Goal: Task Accomplishment & Management: Complete application form

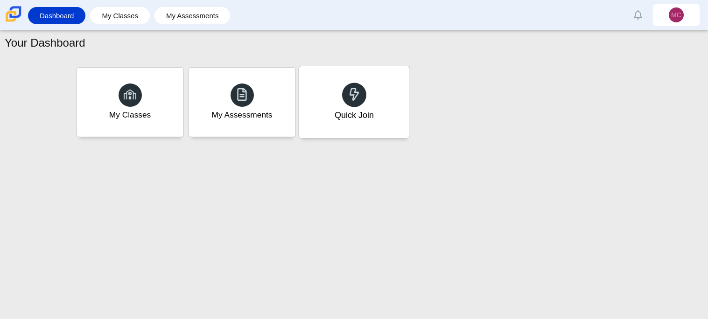
click at [402, 111] on div "Quick Join" at bounding box center [354, 102] width 111 height 72
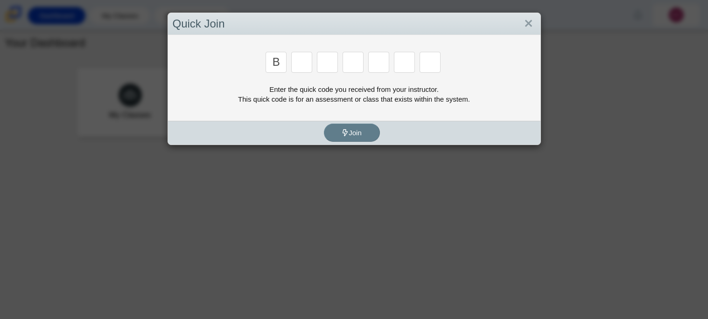
type input "b"
type input "m"
type input "3"
type input "5"
type input "3"
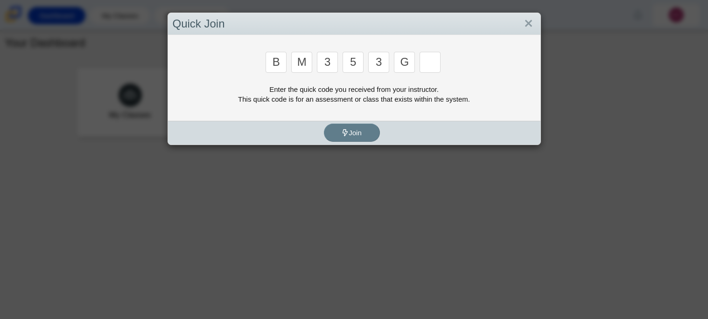
type input "g"
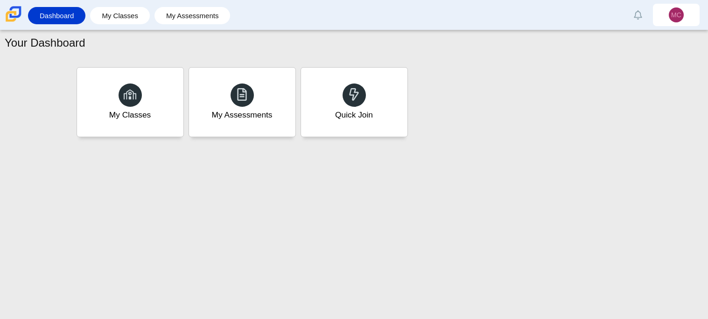
type input "b"
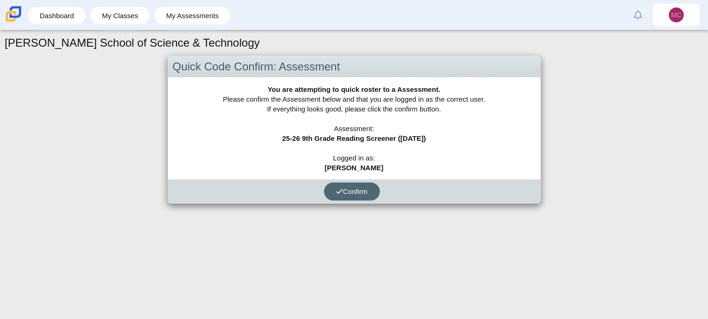
click at [358, 188] on span "Confirm" at bounding box center [352, 192] width 32 height 8
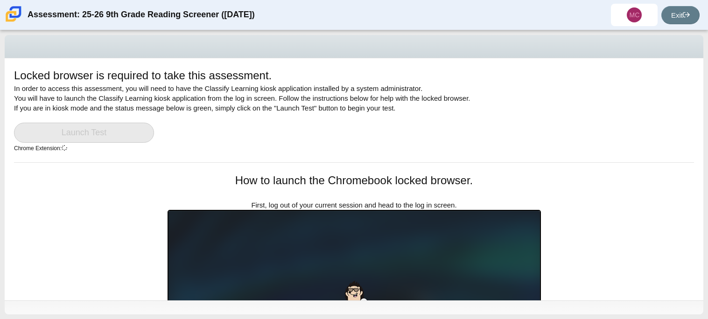
click at [92, 137] on link "Launch Test" at bounding box center [84, 133] width 140 height 20
click at [691, 20] on link "Exit" at bounding box center [681, 15] width 38 height 18
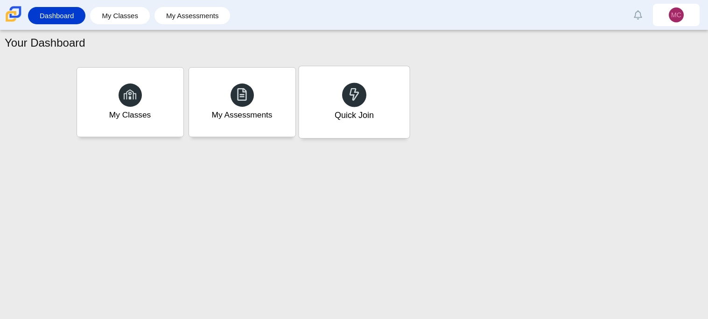
click at [349, 103] on div at bounding box center [354, 95] width 24 height 24
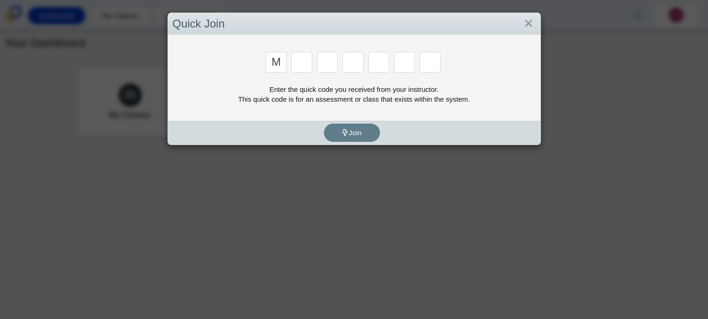
type input "m"
type input "7"
type input "e"
type input "3"
type input "e"
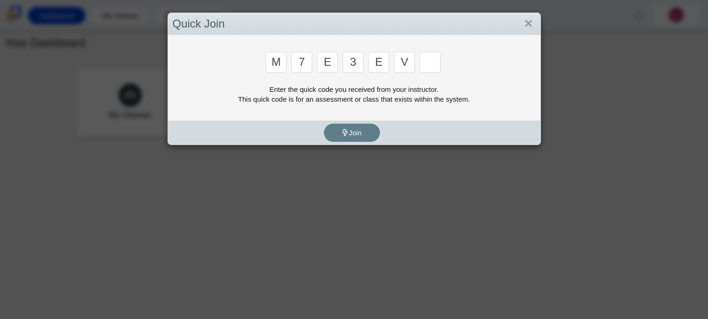
type input "v"
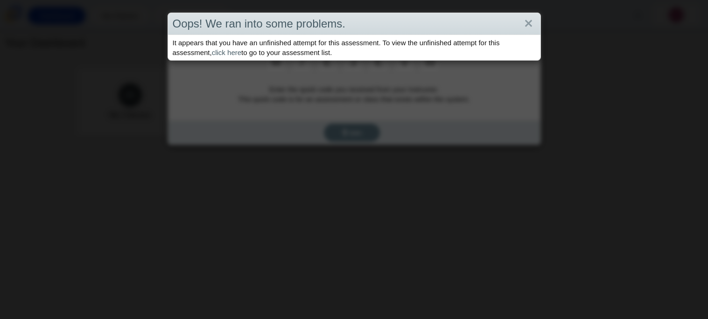
type input "w"
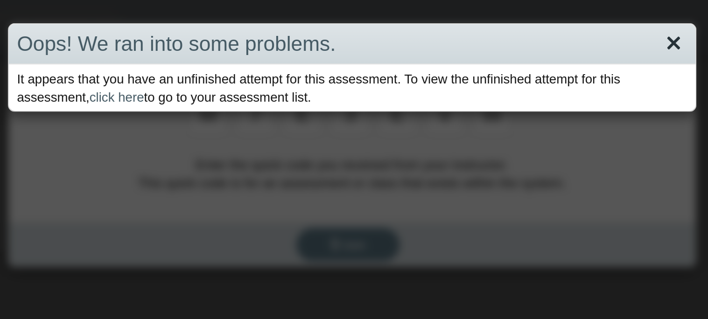
click at [531, 26] on link "Close" at bounding box center [529, 24] width 14 height 16
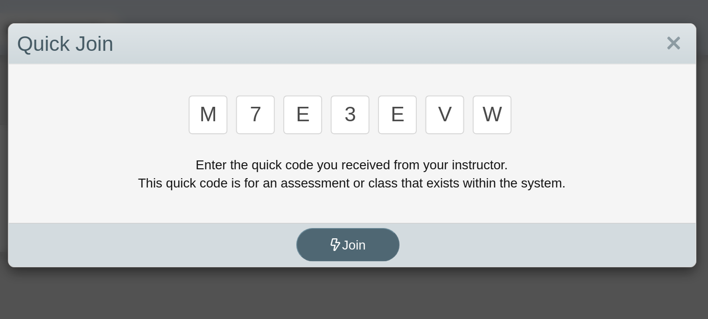
click at [351, 126] on button "Join" at bounding box center [352, 133] width 56 height 18
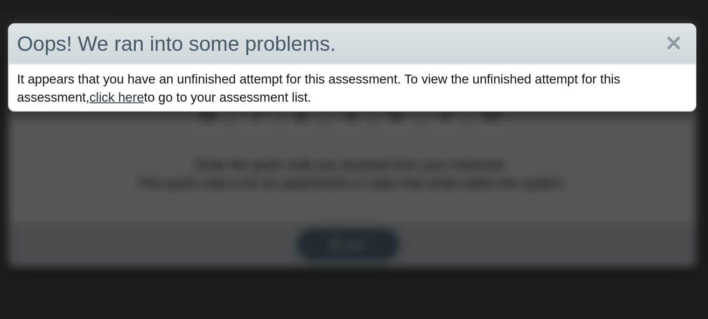
click at [232, 51] on link "click here" at bounding box center [226, 53] width 29 height 8
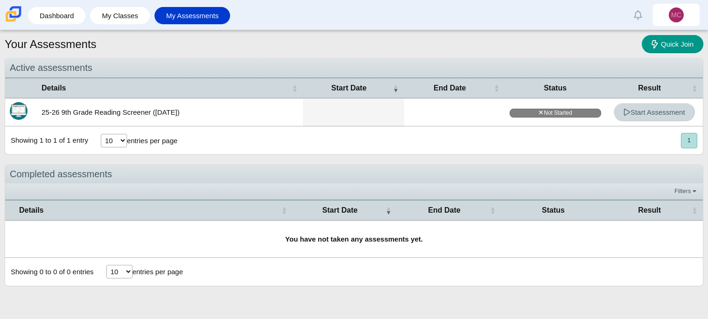
click at [675, 111] on span "Start Assessment" at bounding box center [655, 112] width 62 height 8
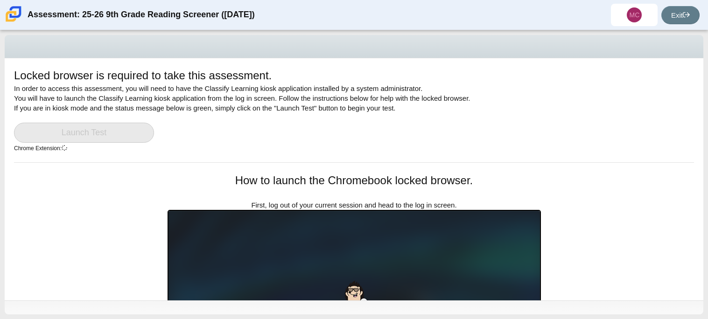
click at [135, 130] on link "Launch Test" at bounding box center [84, 133] width 140 height 20
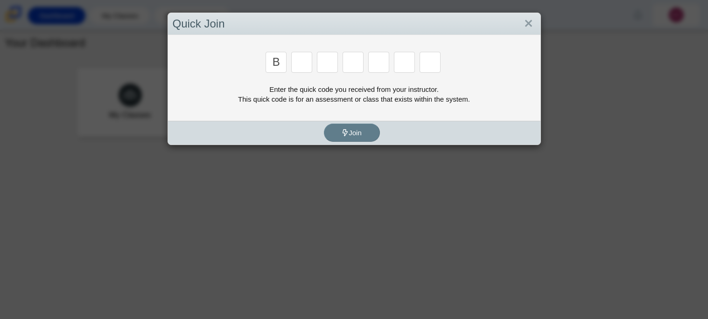
type input "b"
type input "m"
type input "3"
type input "5"
type input "3"
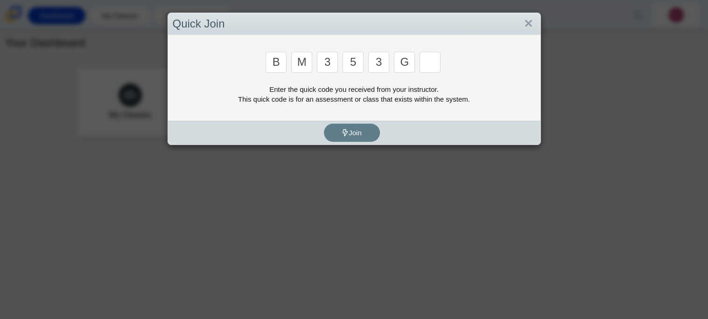
type input "g"
type input "b"
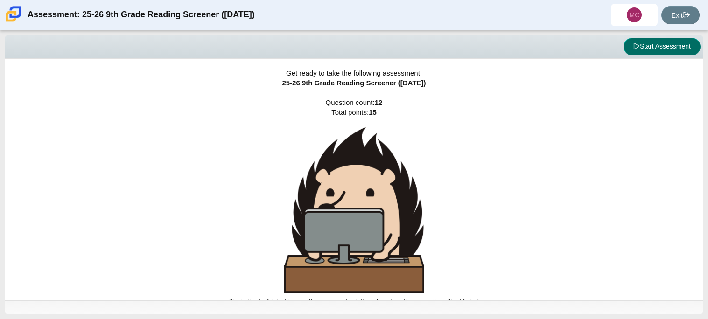
click at [657, 43] on button "Start Assessment" at bounding box center [662, 47] width 77 height 18
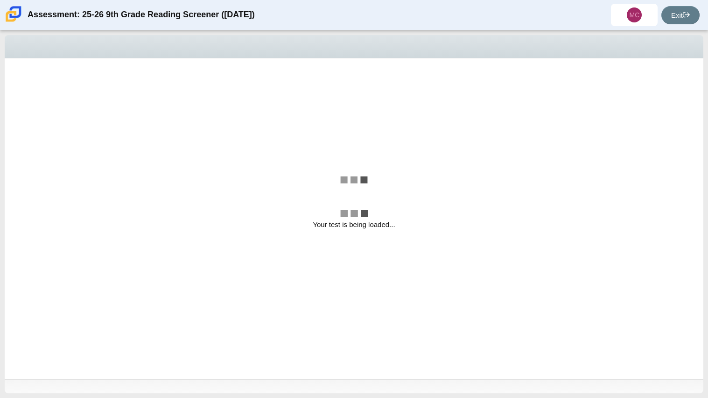
select select "ccc5b315-3c7c-471c-bf90-f22c8299c798"
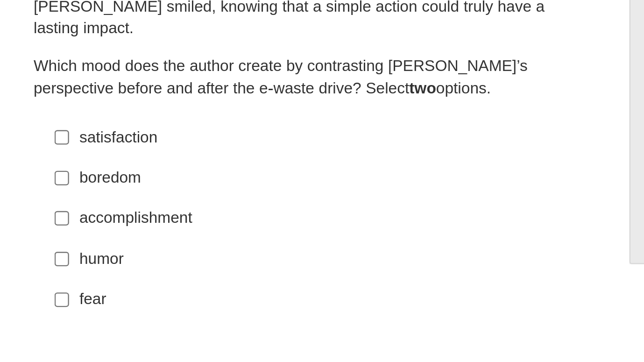
click at [396, 205] on div "accomplishment" at bounding box center [485, 209] width 209 height 9
click at [377, 203] on input "accomplishment accomplishment" at bounding box center [374, 209] width 6 height 17
checkbox input "true"
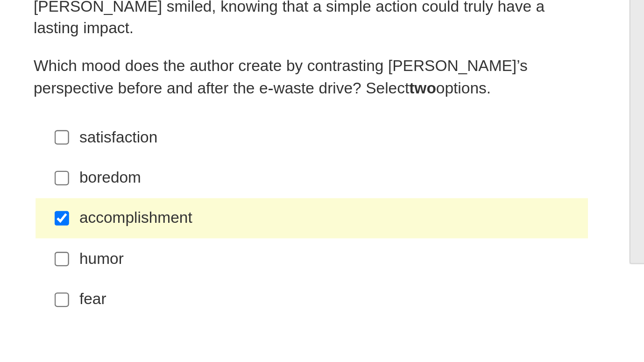
click at [396, 167] on label "satisfaction satisfaction" at bounding box center [479, 175] width 230 height 17
click at [377, 167] on input "satisfaction satisfaction" at bounding box center [374, 175] width 6 height 17
checkbox input "true"
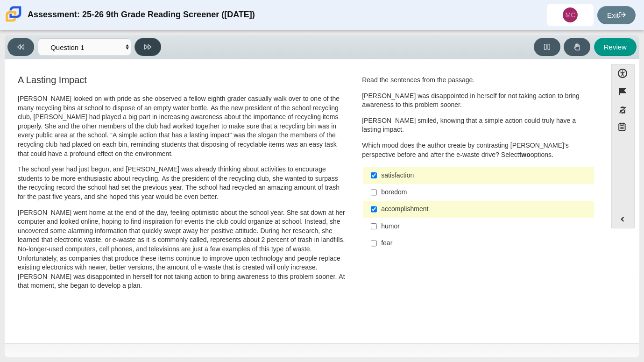
click at [143, 40] on button at bounding box center [147, 47] width 27 height 18
select select "0ff64528-ffd7-428d-b192-babfaadd44e8"
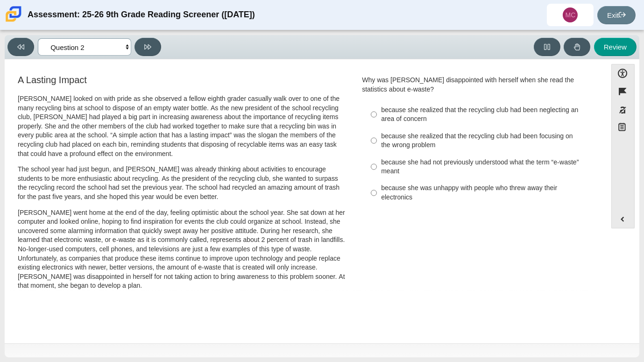
click at [119, 53] on select "Questions Question 1 Question 2 Question 3 Question 4 Question 5 Question 6 Que…" at bounding box center [84, 46] width 93 height 17
click at [126, 50] on select "Questions Question 1 Question 2 Question 3 Question 4 Question 5 Question 6 Que…" at bounding box center [84, 46] width 93 height 17
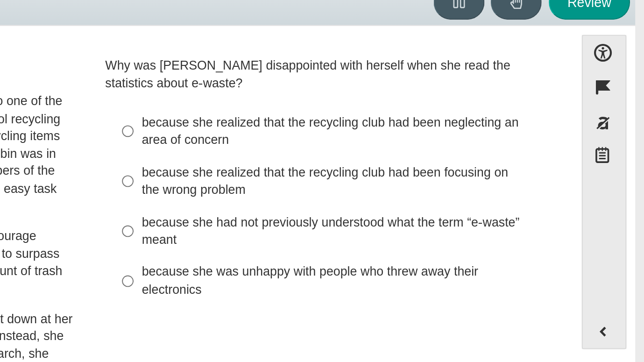
click at [424, 112] on div "because she realized that the recycling club had been neglecting an area of con…" at bounding box center [485, 115] width 209 height 18
click at [377, 112] on input "because she realized that the recycling club had been neglecting an area of con…" at bounding box center [374, 114] width 6 height 26
radio input "true"
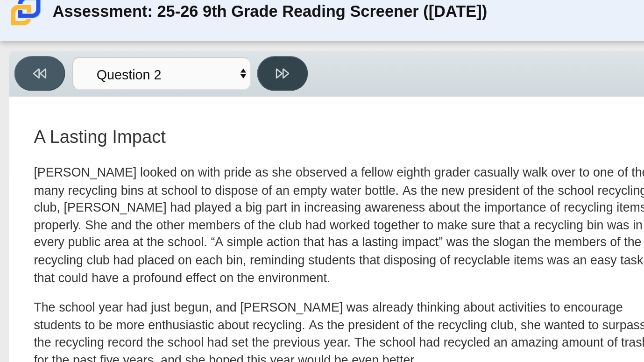
click at [143, 51] on button at bounding box center [147, 47] width 27 height 18
select select "7ce3d843-6974-4858-901c-1ff39630e843"
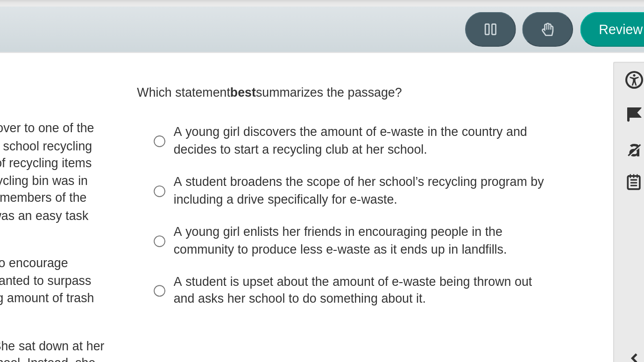
click at [511, 185] on div "A student is upset about the amount of e-waste being thrown out and asks her sc…" at bounding box center [485, 184] width 209 height 18
click at [377, 185] on input "A student is upset about the amount of e-waste being thrown out and asks her sc…" at bounding box center [374, 184] width 6 height 26
radio input "true"
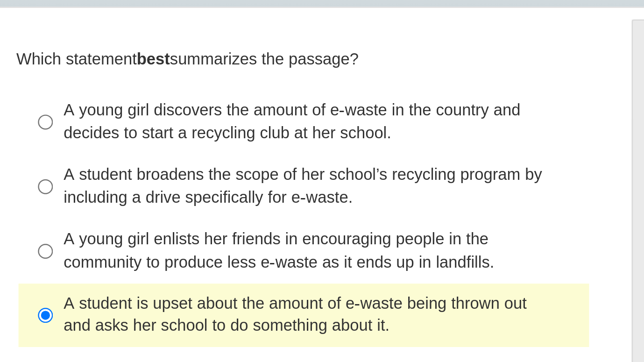
click at [508, 134] on div "A student broadens the scope of her school’s recycling program by including a d…" at bounding box center [485, 131] width 209 height 18
click at [377, 134] on input "A student broadens the scope of her school’s recycling program by including a d…" at bounding box center [374, 132] width 6 height 26
radio input "true"
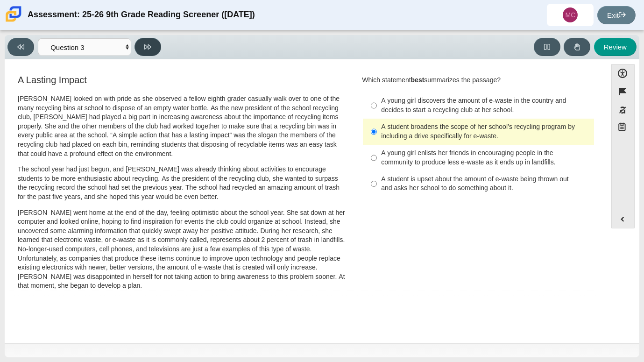
click at [151, 47] on icon at bounding box center [147, 46] width 7 height 7
select select "ca9ea0f1-49c5-4bd1-83b0-472c18652b42"
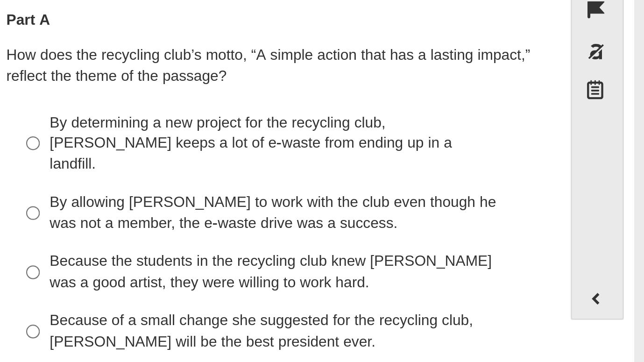
click at [537, 172] on div "By allowing Juan Carlos to work with the club even though he was not a member, …" at bounding box center [485, 181] width 209 height 18
click at [377, 169] on input "By allowing Juan Carlos to work with the club even though he was not a member, …" at bounding box center [374, 181] width 6 height 26
radio input "true"
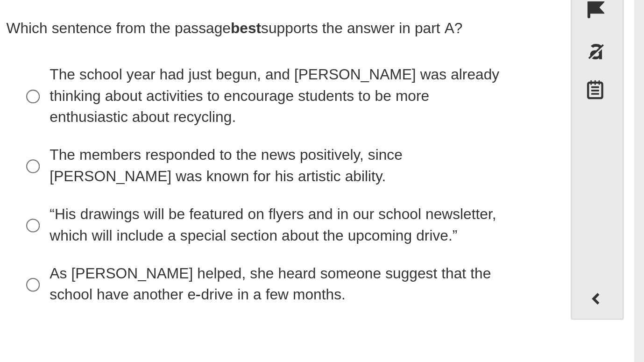
scroll to position [175, 0]
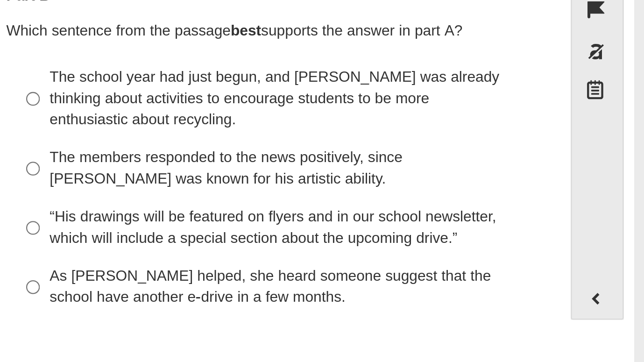
click at [505, 152] on div "The members responded to the news positively, since Juan Carlos was known for h…" at bounding box center [485, 161] width 209 height 18
click at [377, 148] on input "The members responded to the news positively, since Juan Carlos was known for h…" at bounding box center [374, 161] width 6 height 26
radio input "true"
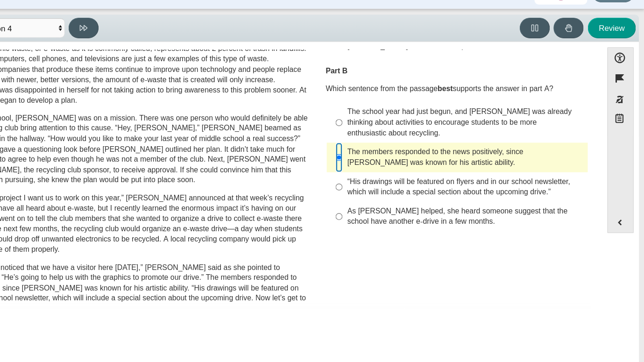
scroll to position [0, 0]
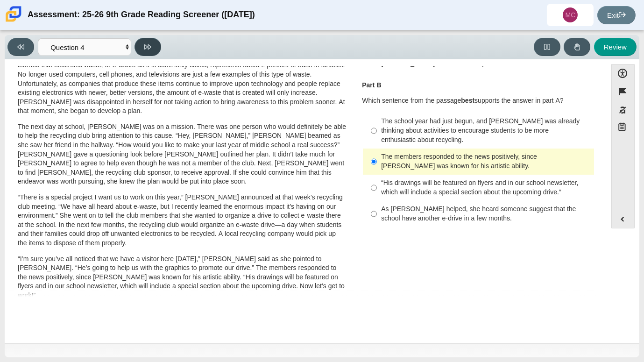
click at [143, 48] on button at bounding box center [147, 47] width 27 height 18
select select "e41f1a79-e29f-4095-8030-a53364015bed"
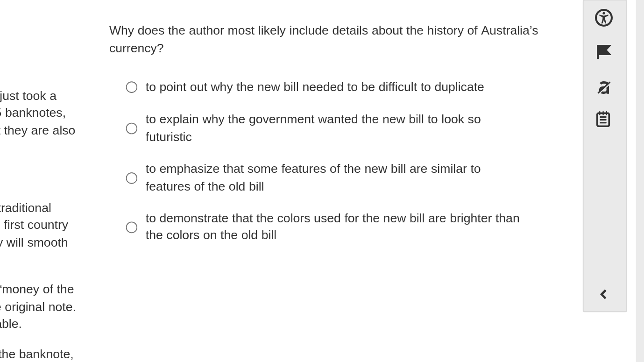
click at [453, 107] on div "to point out why the new bill needed to be difficult to duplicate" at bounding box center [485, 110] width 209 height 9
click at [377, 107] on input "to point out why the new bill needed to be difficult to duplicate to point out …" at bounding box center [374, 109] width 6 height 17
radio input "true"
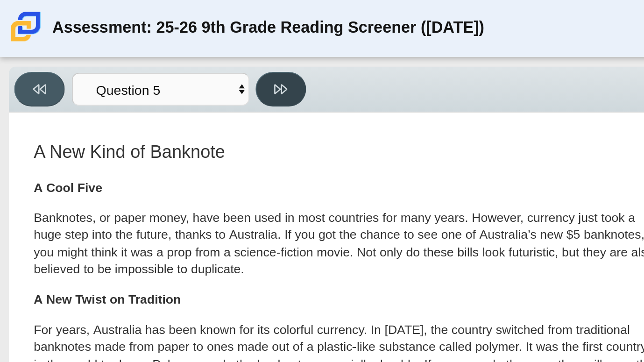
click at [151, 43] on icon at bounding box center [147, 46] width 7 height 7
select select "69146e31-7b3d-4a3e-9ce6-f30c24342ae0"
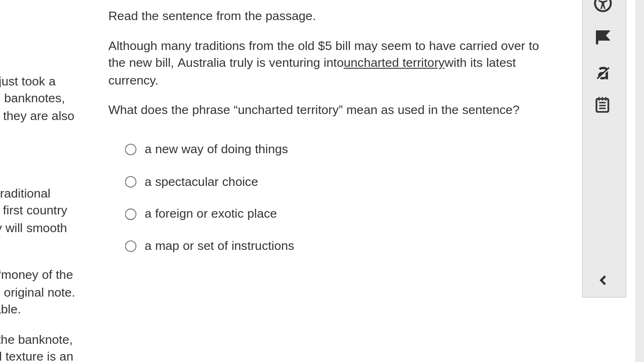
click at [442, 152] on div "a new way of doing things" at bounding box center [485, 150] width 209 height 9
click at [377, 152] on input "a new way of doing things a new way of doing things" at bounding box center [374, 150] width 6 height 17
radio input "true"
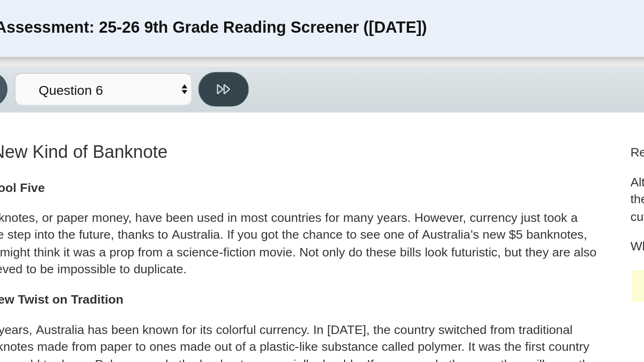
click at [140, 52] on button at bounding box center [147, 47] width 27 height 18
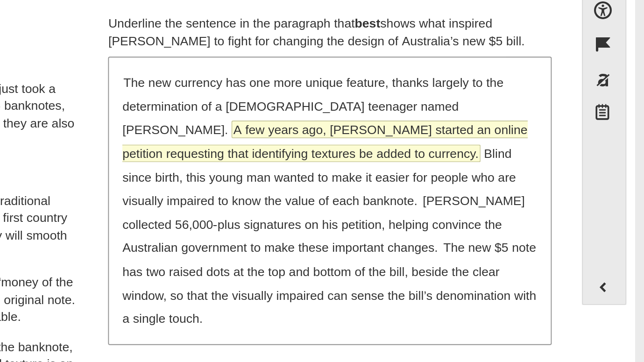
click at [574, 136] on span "A few years ago, McLeod started an online petition requesting that identifying …" at bounding box center [475, 142] width 213 height 21
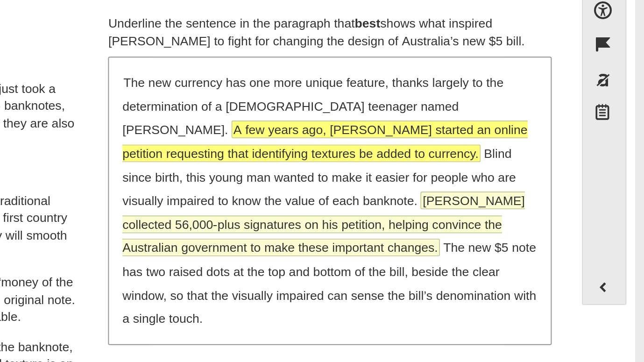
click at [531, 183] on span "McLeod collected 56,000-plus signatures on his petition, helping convince the A…" at bounding box center [475, 185] width 212 height 33
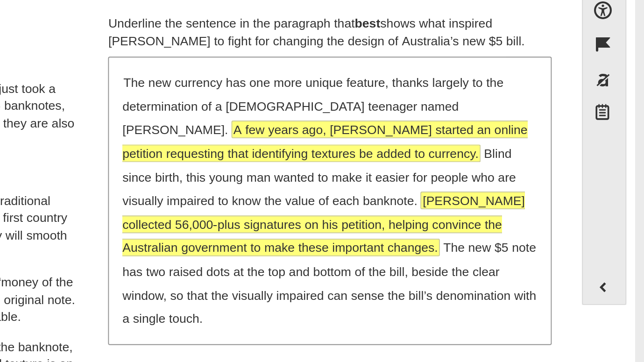
click at [560, 128] on div "The new currency has one more unique feature, thanks largely to the determinati…" at bounding box center [479, 174] width 232 height 150
click at [559, 132] on span "A few years ago, McLeod started an online petition requesting that identifying …" at bounding box center [475, 142] width 213 height 21
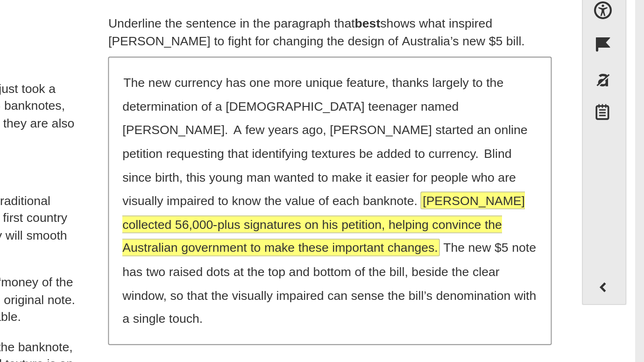
click at [603, 177] on div "Accessibility options Close Color scheme Font size Zoom Change the background a…" at bounding box center [321, 179] width 625 height 231
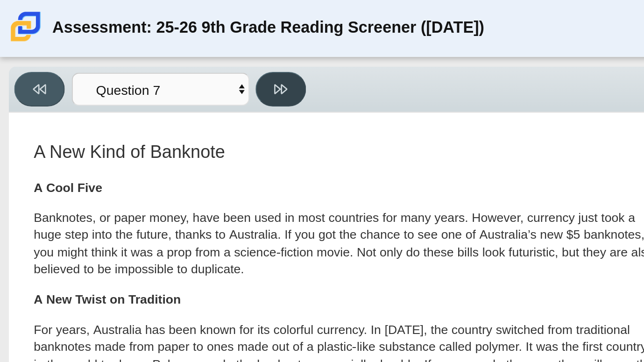
click at [157, 49] on button at bounding box center [147, 47] width 27 height 18
select select "ea8338c2-a6a3-418e-a305-2b963b54a290"
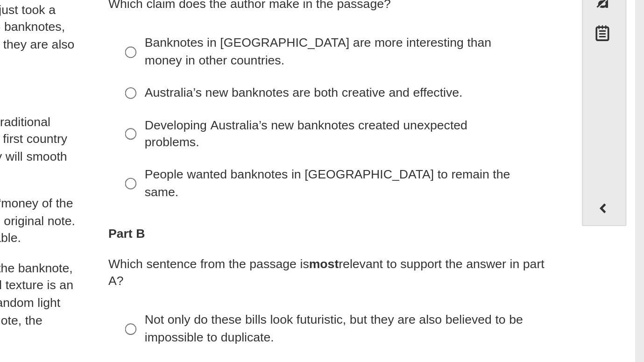
click at [428, 163] on label "Australia’s new banknotes are both creative and effective. Australia’s new bank…" at bounding box center [479, 158] width 230 height 17
click at [377, 163] on input "Australia’s new banknotes are both creative and effective. Australia’s new bank…" at bounding box center [374, 158] width 6 height 17
radio input "true"
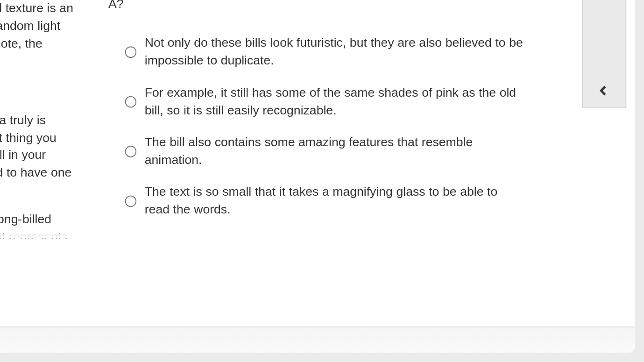
scroll to position [84, 0]
click at [449, 189] on div "Not only do these bills look futuristic, but they are also believed to be impos…" at bounding box center [485, 198] width 209 height 18
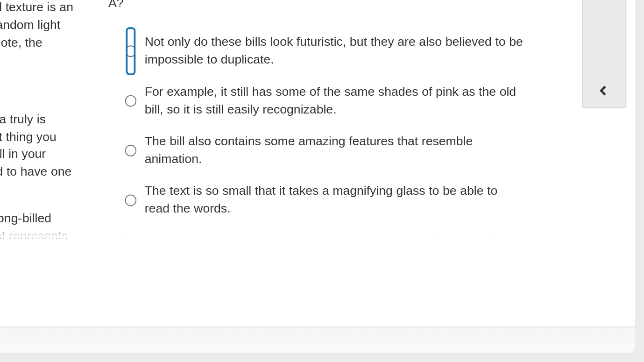
click at [377, 185] on input "Not only do these bills look futuristic, but they are also believed to be impos…" at bounding box center [374, 198] width 6 height 26
radio input "true"
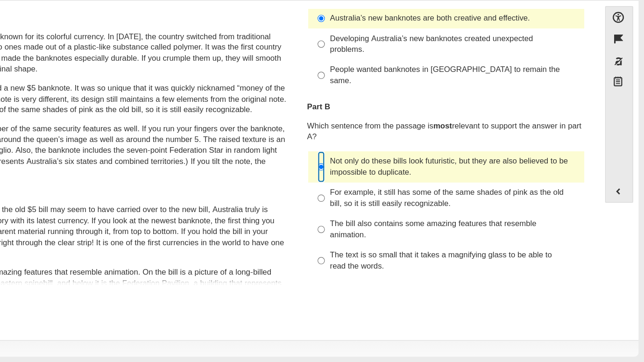
scroll to position [0, 0]
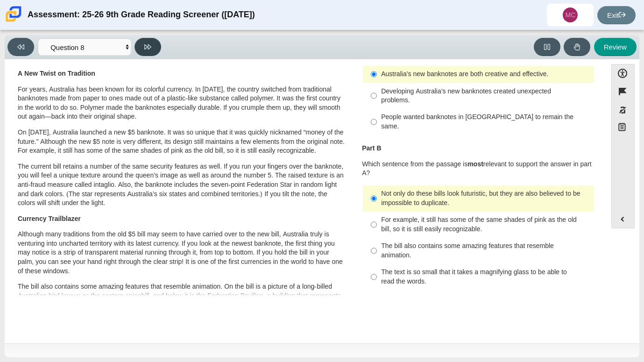
click at [141, 52] on button at bounding box center [147, 47] width 27 height 18
select select "89f058d6-b15c-4ef5-a4b3-fdaffb8868b6"
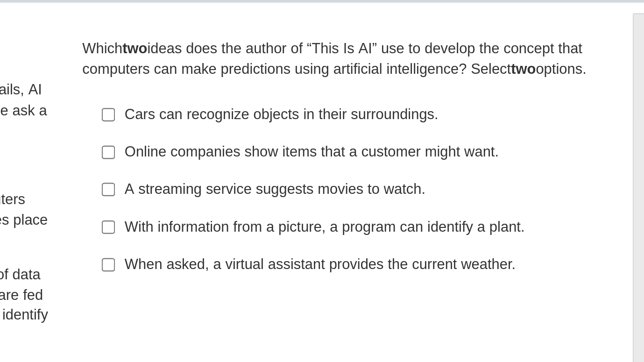
click at [508, 115] on div "Cars can recognize objects in their surroundings." at bounding box center [485, 110] width 209 height 9
click at [377, 118] on input "Cars can recognize objects in their surroundings. Cars can recognize objects in…" at bounding box center [374, 109] width 6 height 17
checkbox input "true"
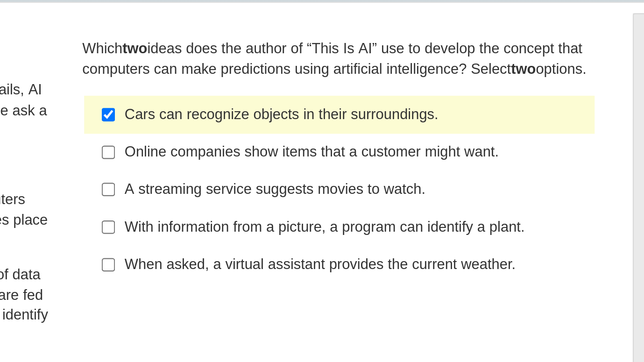
click at [488, 132] on div "Online companies show items that a customer might want." at bounding box center [485, 126] width 209 height 9
click at [377, 135] on input "Online companies show items that a customer might want. Online companies show i…" at bounding box center [374, 127] width 6 height 17
checkbox input "true"
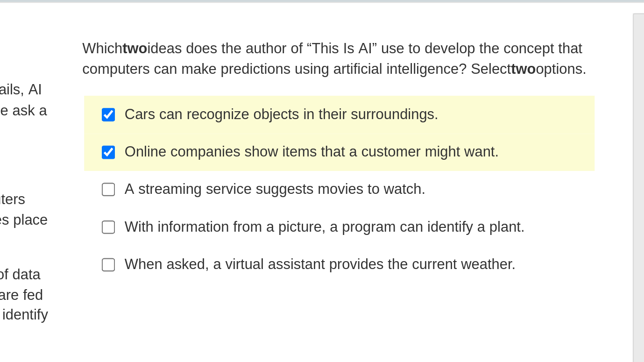
click at [471, 115] on div "Cars can recognize objects in their surroundings." at bounding box center [485, 110] width 209 height 9
click at [377, 117] on input "Cars can recognize objects in their surroundings. Cars can recognize objects in…" at bounding box center [374, 109] width 6 height 17
checkbox input "false"
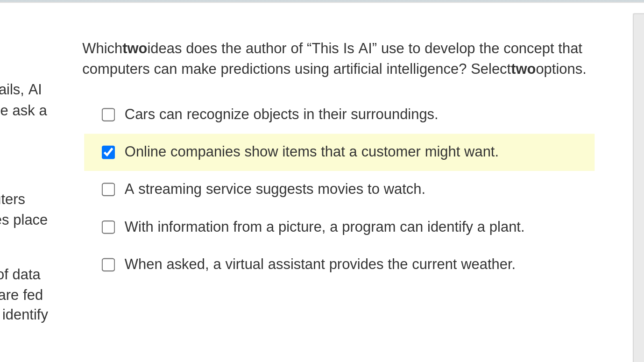
click at [440, 148] on div "A streaming service suggests movies to watch." at bounding box center [485, 143] width 209 height 9
click at [377, 152] on input "A streaming service suggests movies to watch. A streaming service suggests movi…" at bounding box center [374, 143] width 6 height 17
checkbox input "true"
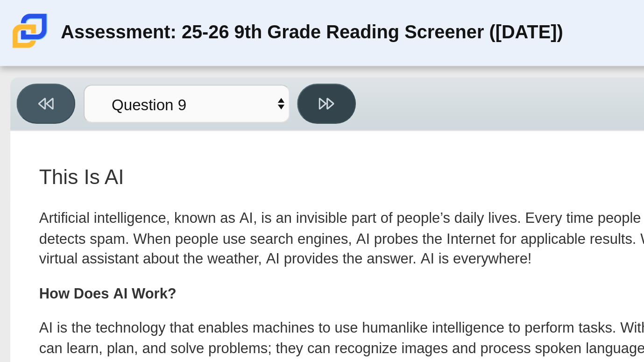
click at [156, 53] on button at bounding box center [147, 47] width 27 height 18
select select "cdf3c14e-a918-44d1-9b63-3db0fa81641e"
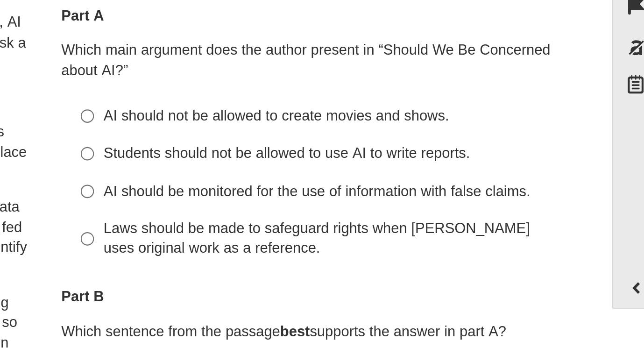
click at [471, 175] on div "AI should be monitored for the use of information with false claims." at bounding box center [485, 175] width 209 height 9
click at [377, 175] on input "AI should be monitored for the use of information with false claims. AI should …" at bounding box center [374, 175] width 6 height 17
radio input "true"
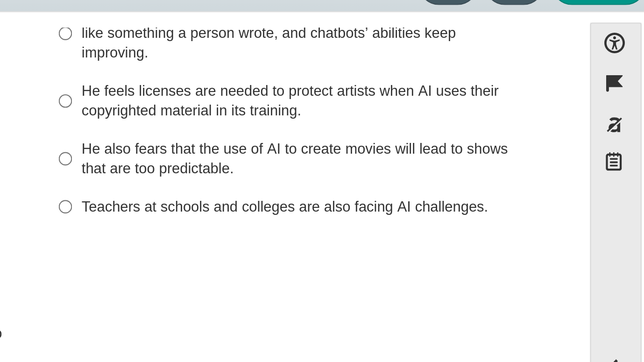
scroll to position [230, 0]
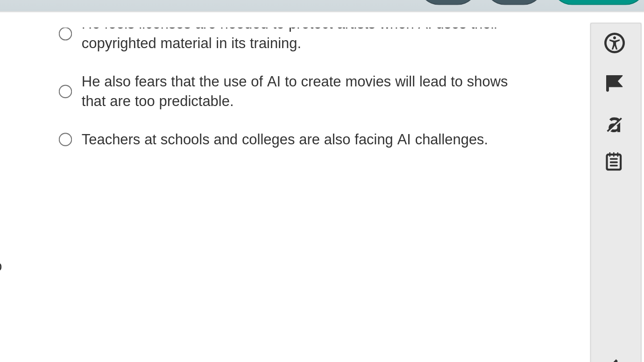
click at [464, 115] on div "Teachers at schools and colleges are also facing AI challenges." at bounding box center [485, 117] width 209 height 9
click at [377, 115] on input "Teachers at schools and colleges are also facing AI challenges. Teachers at sch…" at bounding box center [374, 116] width 6 height 17
radio input "true"
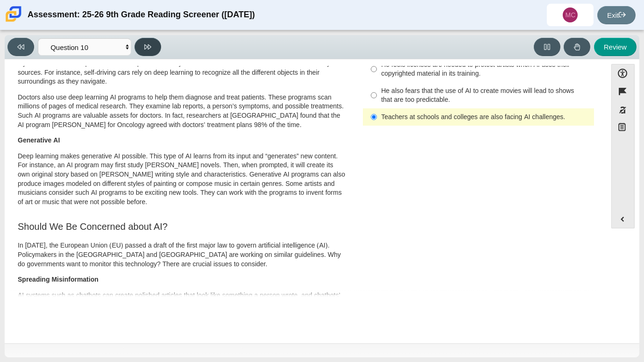
click at [137, 51] on button at bounding box center [147, 47] width 27 height 18
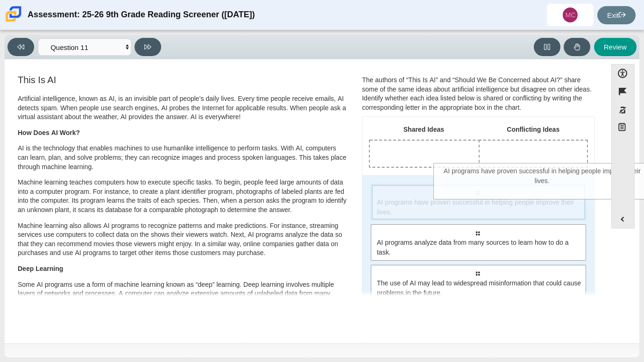
drag, startPoint x: 497, startPoint y: 203, endPoint x: 562, endPoint y: 182, distance: 68.2
click at [562, 182] on div "Select to move response to a response input area. AI programs have proven succe…" at bounding box center [478, 262] width 232 height 175
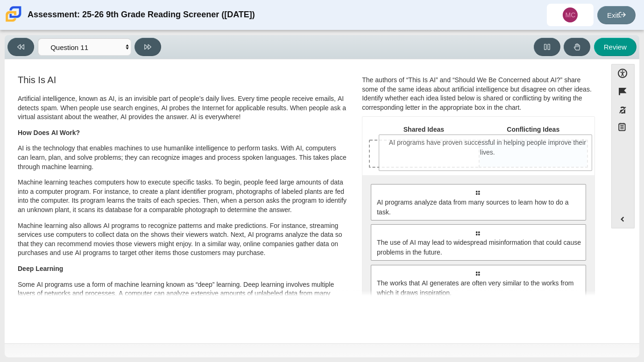
drag, startPoint x: 557, startPoint y: 216, endPoint x: 567, endPoint y: 167, distance: 50.5
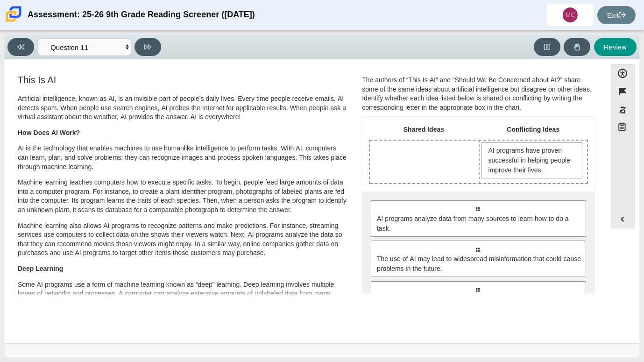
drag, startPoint x: 579, startPoint y: 223, endPoint x: 455, endPoint y: 153, distance: 142.4
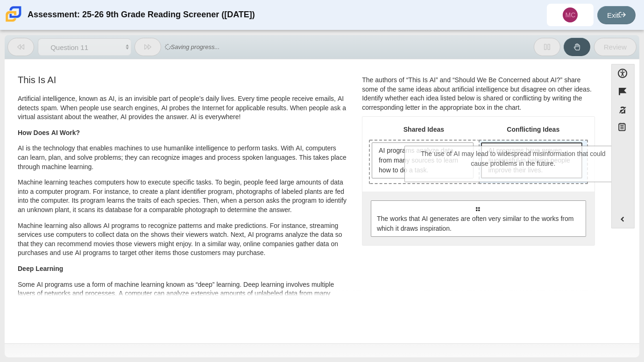
drag, startPoint x: 484, startPoint y: 218, endPoint x: 520, endPoint y: 164, distance: 64.2
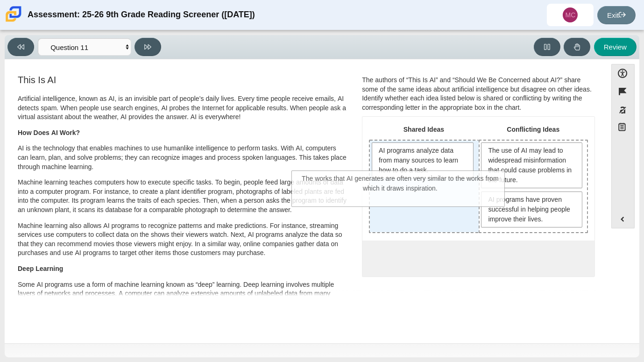
drag, startPoint x: 500, startPoint y: 264, endPoint x: 424, endPoint y: 186, distance: 108.6
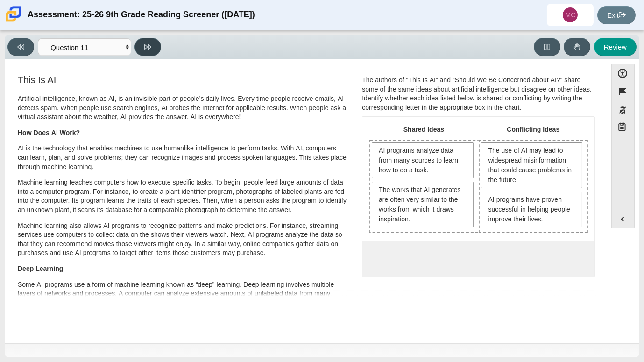
click at [149, 47] on icon at bounding box center [147, 46] width 7 height 7
select select "c3effed4-44ce-4a19-bd96-1787f34e9b4c"
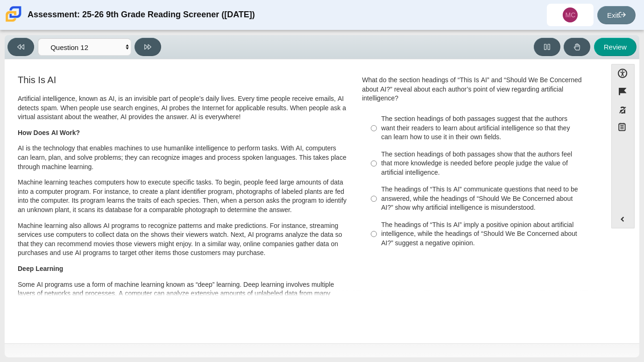
scroll to position [21, 0]
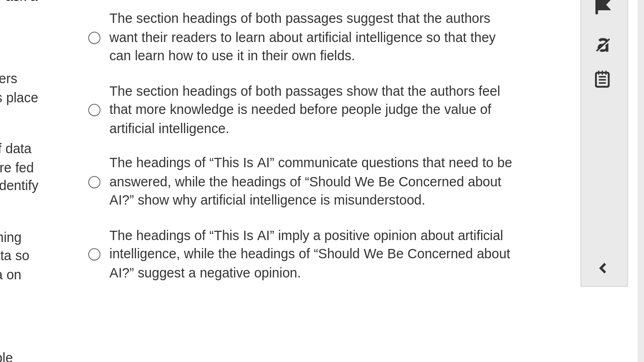
click at [503, 171] on div "The headings of “This Is AI” communicate questions that need to be answered, wh…" at bounding box center [485, 177] width 209 height 28
click at [377, 171] on input "The headings of “This Is AI” communicate questions that need to be answered, wh…" at bounding box center [374, 177] width 6 height 35
radio input "true"
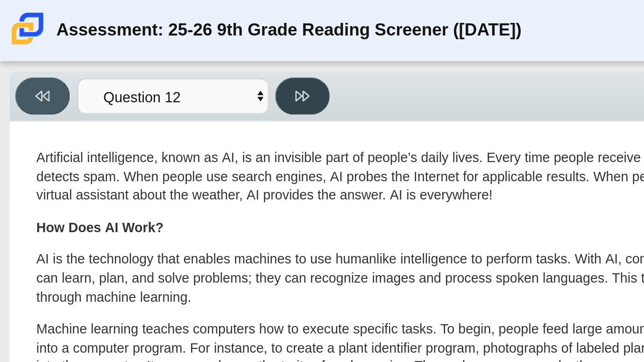
click at [141, 40] on button at bounding box center [147, 47] width 27 height 18
select select "review"
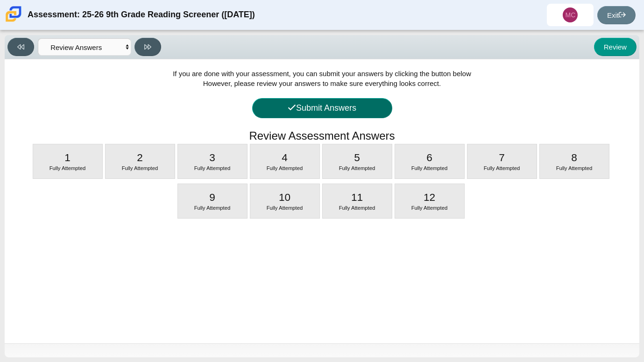
click at [315, 118] on button "Submit Answers" at bounding box center [322, 108] width 140 height 20
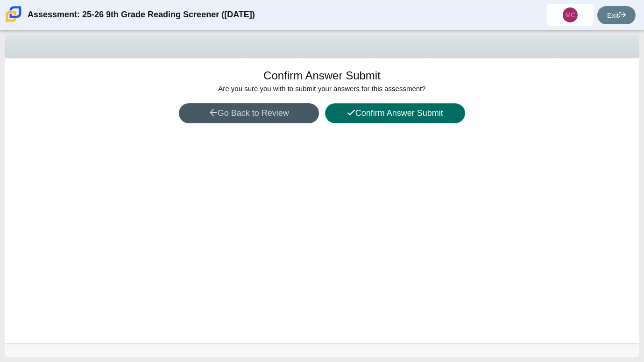
click at [359, 112] on button "Confirm Answer Submit" at bounding box center [395, 113] width 140 height 20
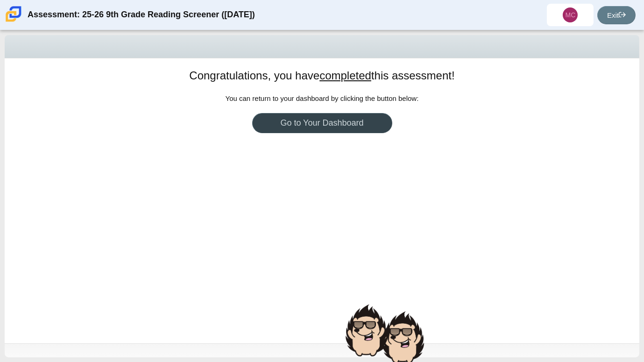
click at [364, 120] on link "Go to Your Dashboard" at bounding box center [322, 123] width 140 height 20
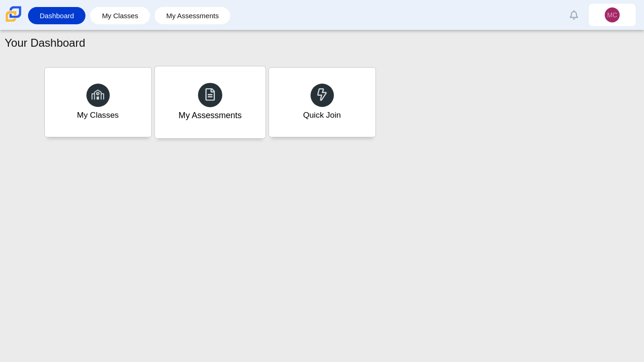
click at [240, 99] on div "My Assessments" at bounding box center [210, 102] width 111 height 72
